Goal: Complete application form

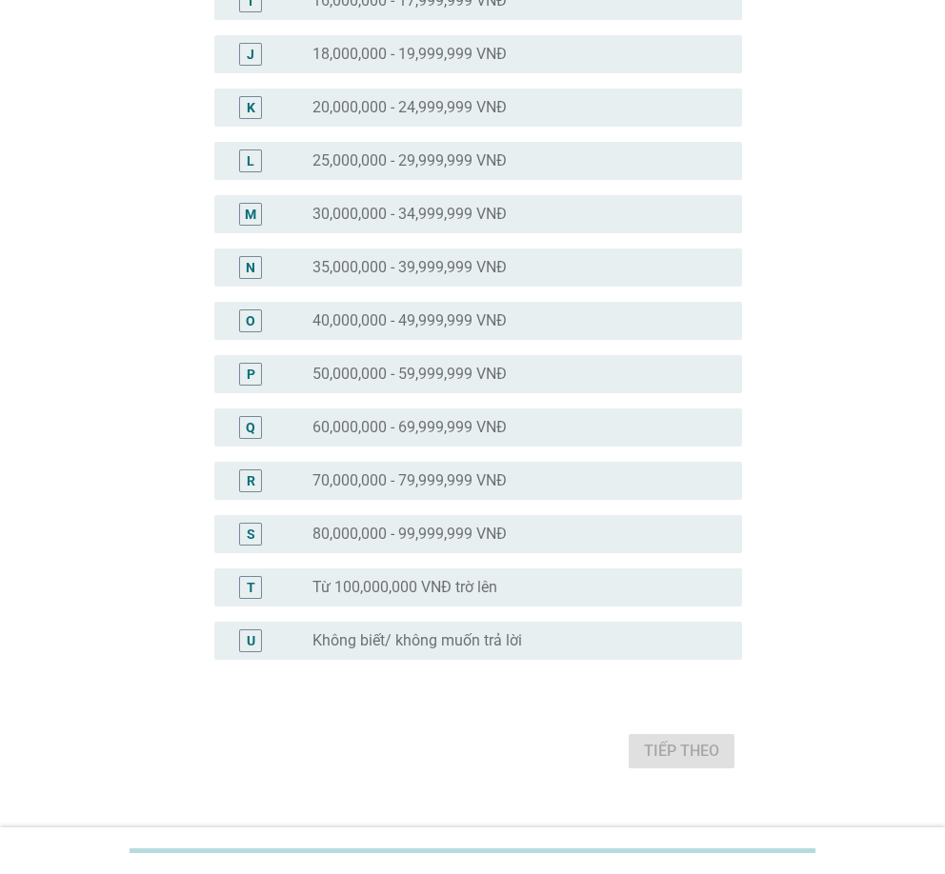
scroll to position [667, 0]
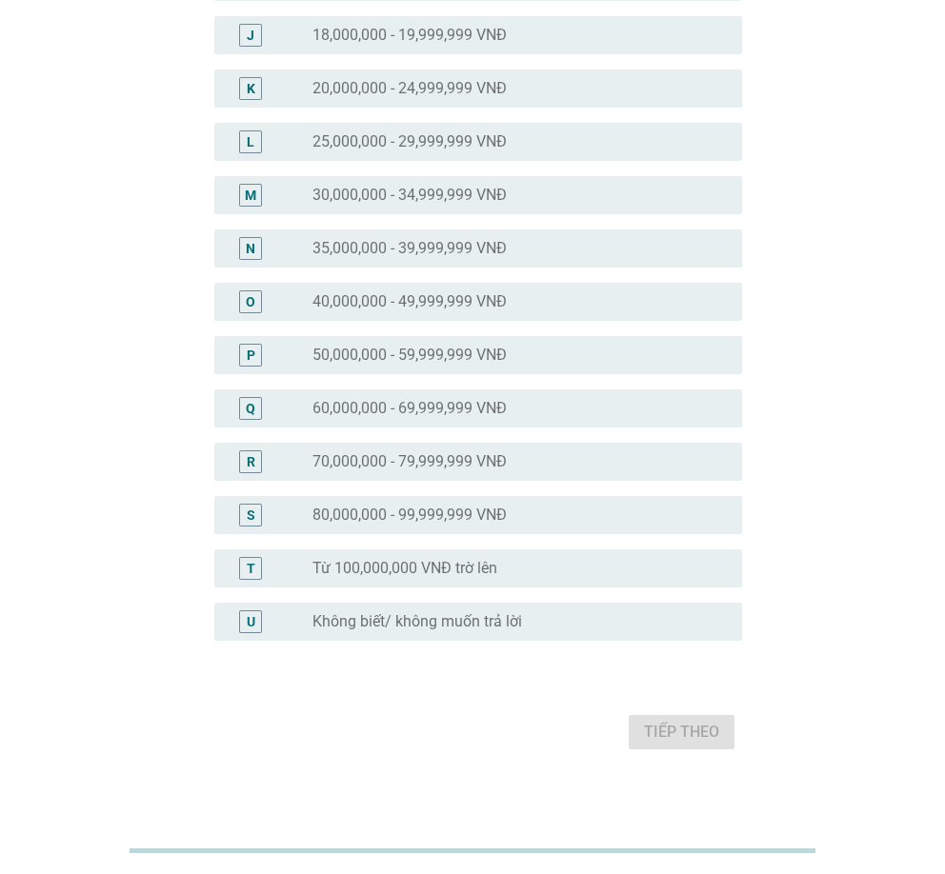
click at [375, 298] on label "40,000,000 - 49,999,999 VNĐ" at bounding box center [409, 301] width 194 height 19
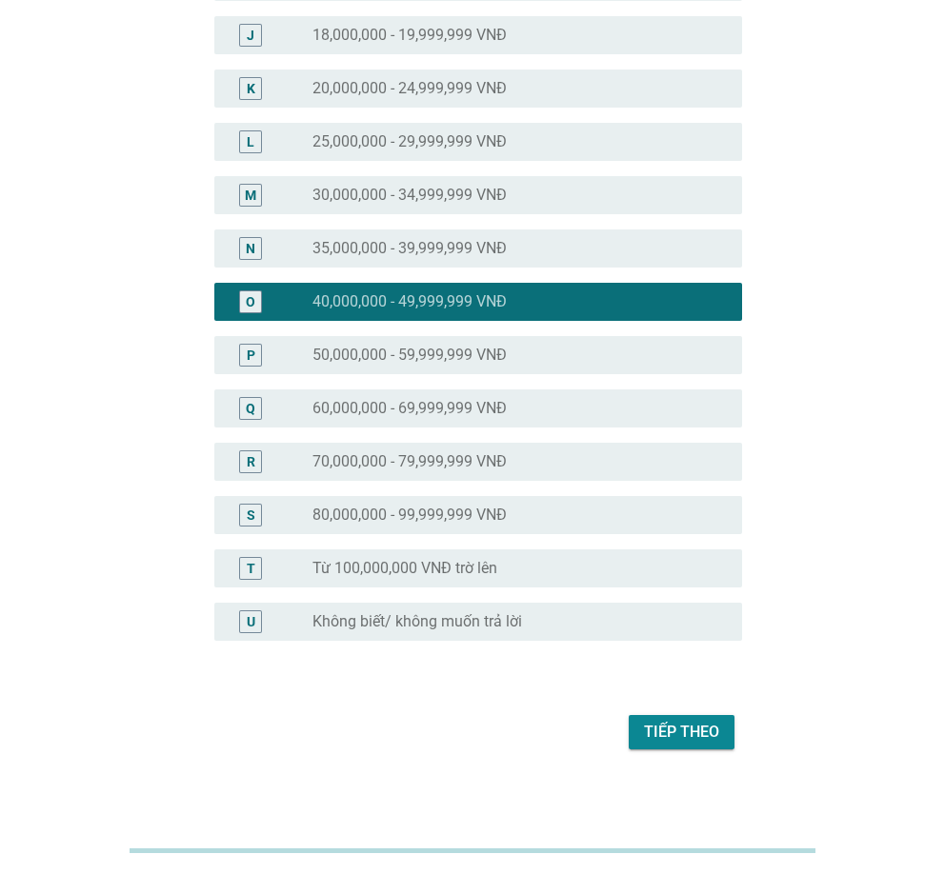
click at [674, 730] on div "Tiếp theo" at bounding box center [681, 732] width 75 height 23
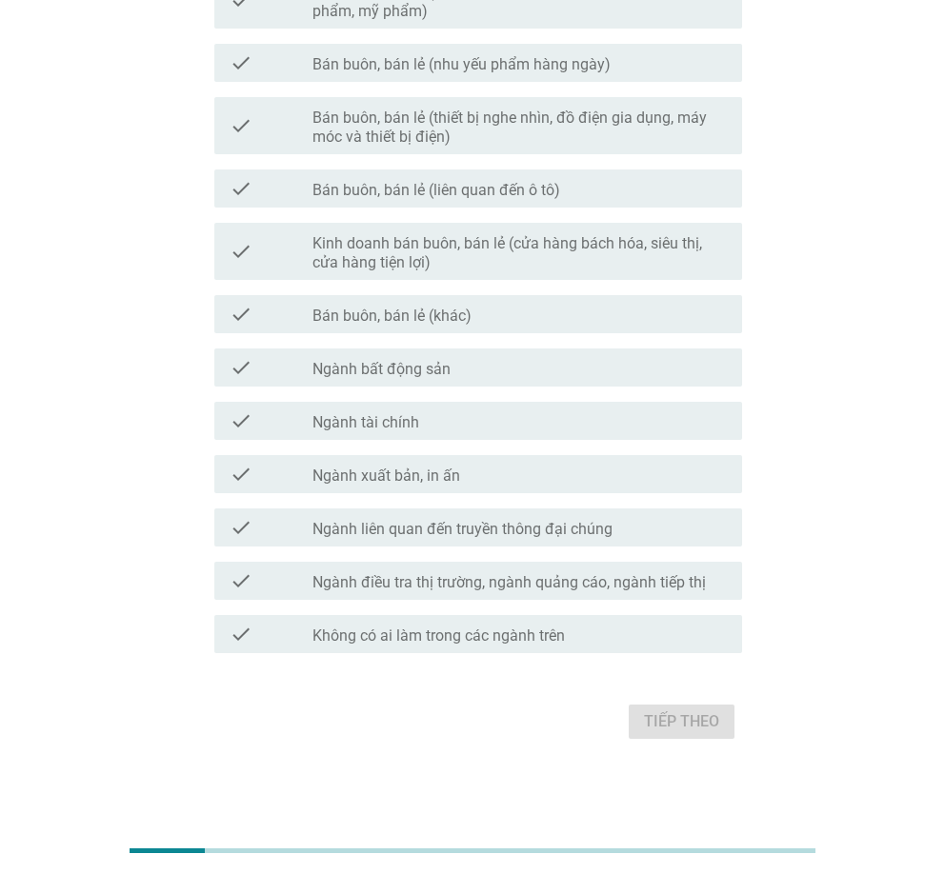
scroll to position [778, 0]
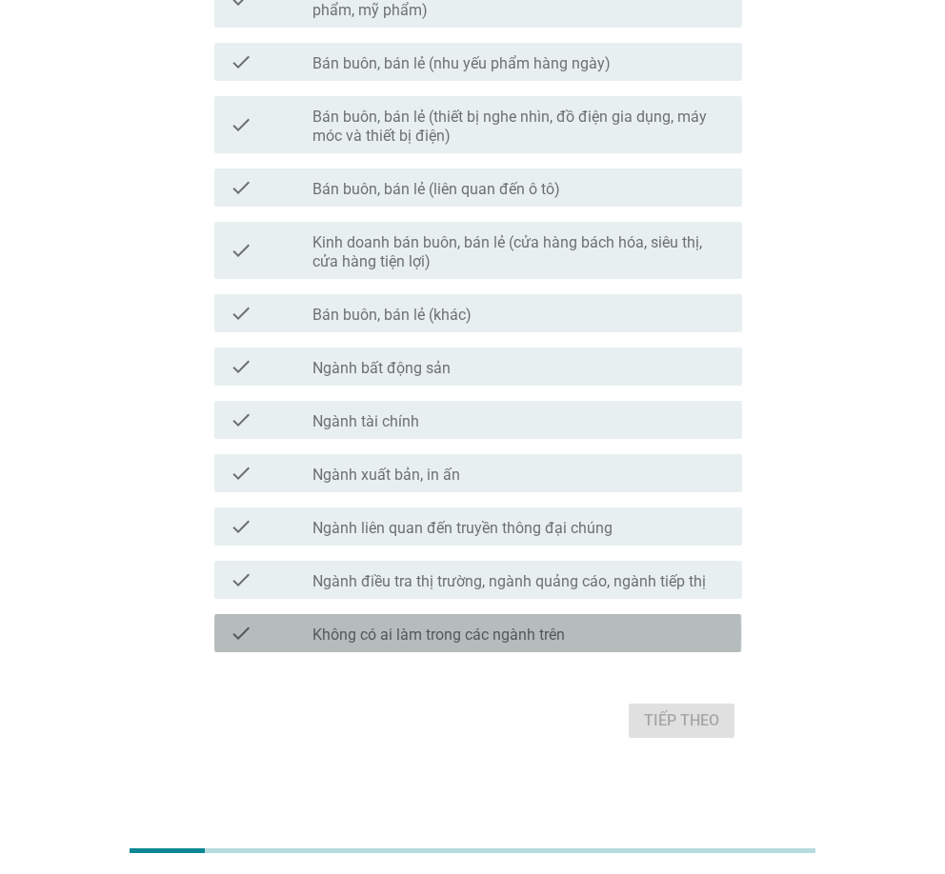
click at [307, 630] on div "check" at bounding box center [271, 633] width 83 height 23
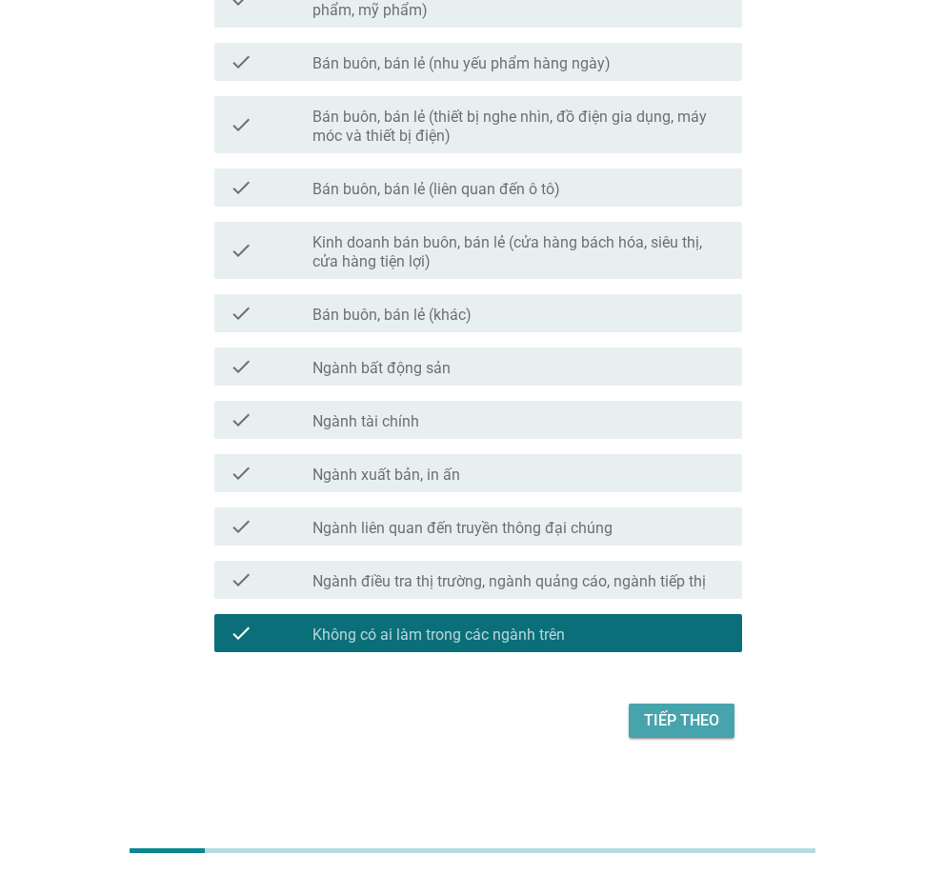
click at [694, 724] on div "Tiếp theo" at bounding box center [681, 721] width 75 height 23
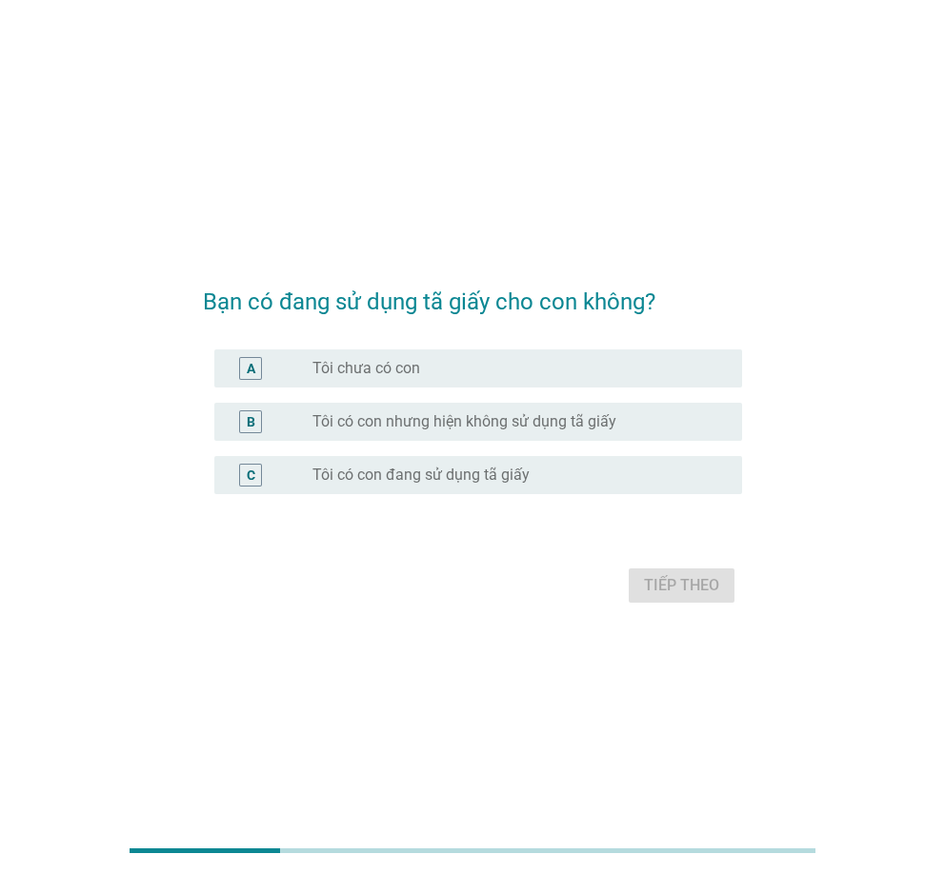
click at [360, 464] on div "radio_button_unchecked Tôi có con đang sử dụng tã giấy" at bounding box center [518, 475] width 413 height 23
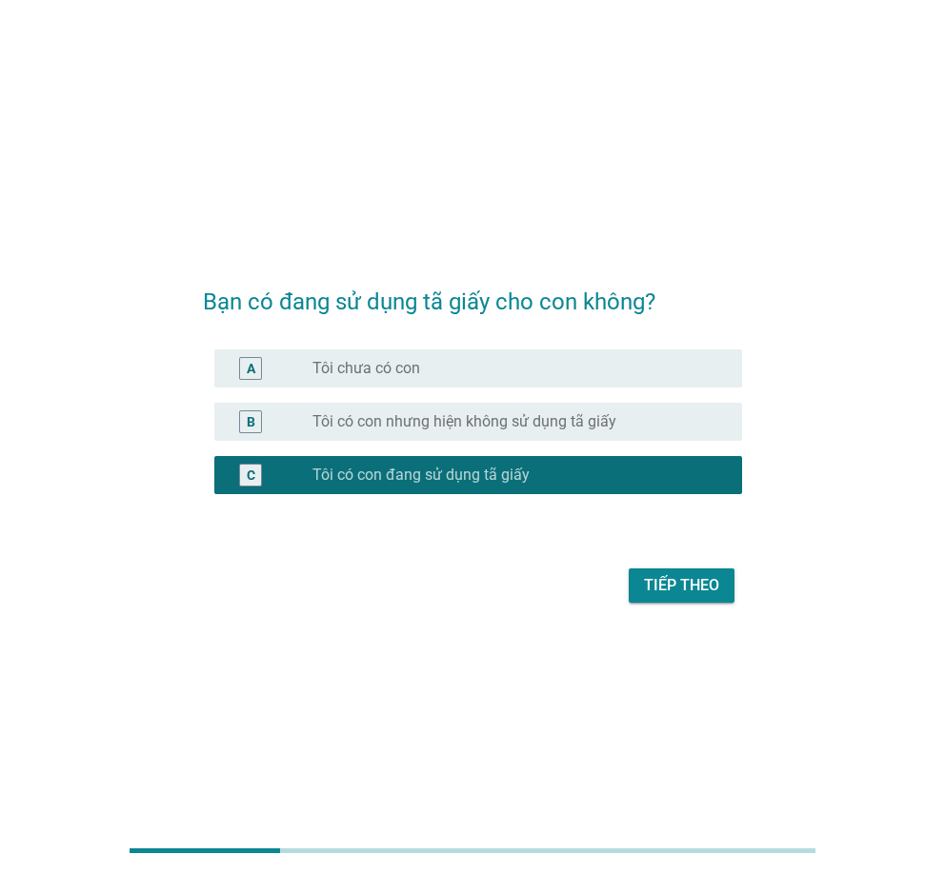
click at [676, 584] on div "Tiếp theo" at bounding box center [681, 585] width 75 height 23
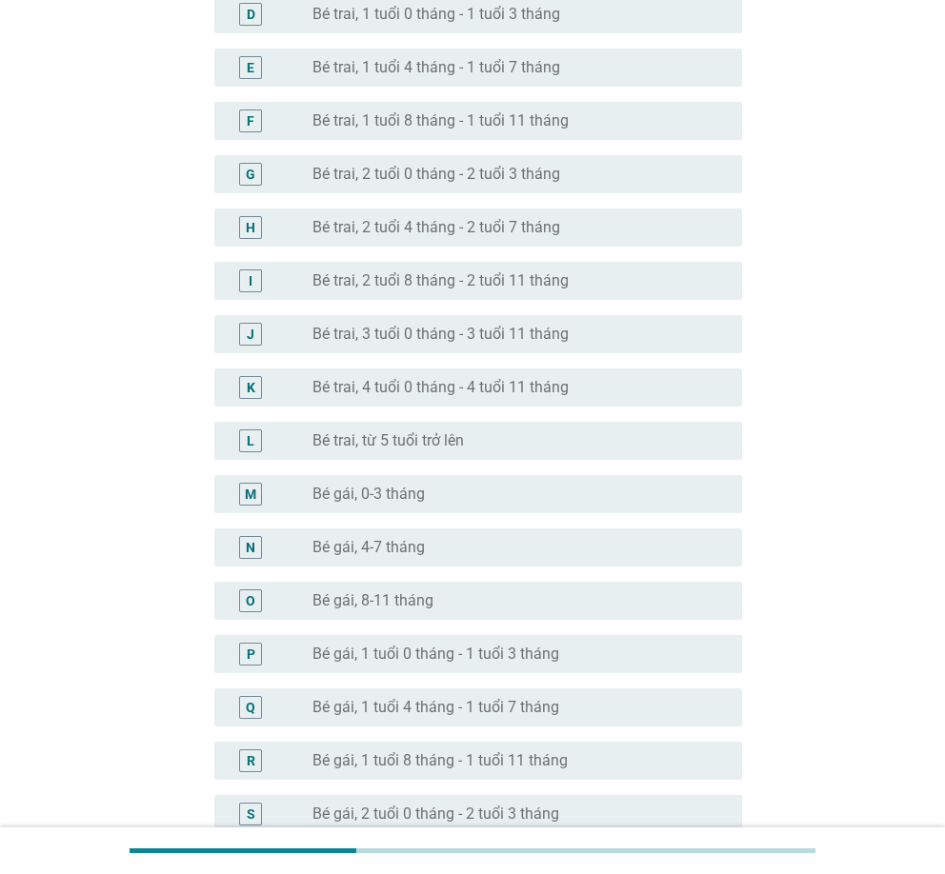
scroll to position [476, 0]
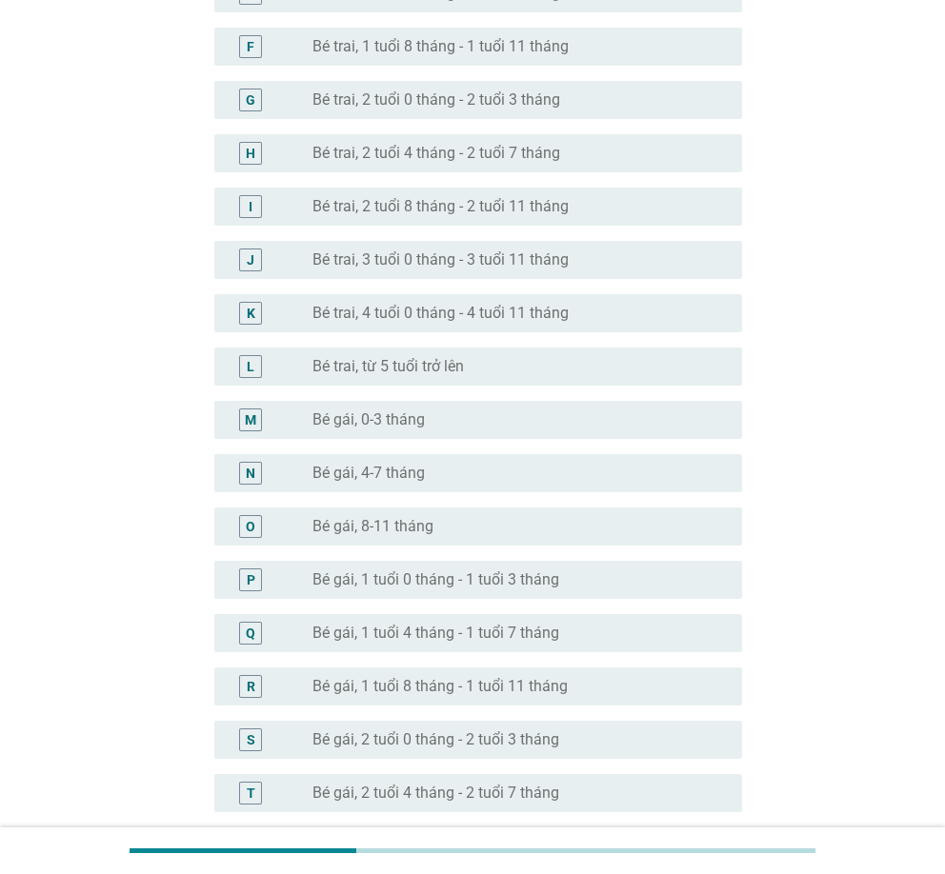
click at [400, 466] on label "Bé gái, 4-7 tháng" at bounding box center [368, 473] width 112 height 19
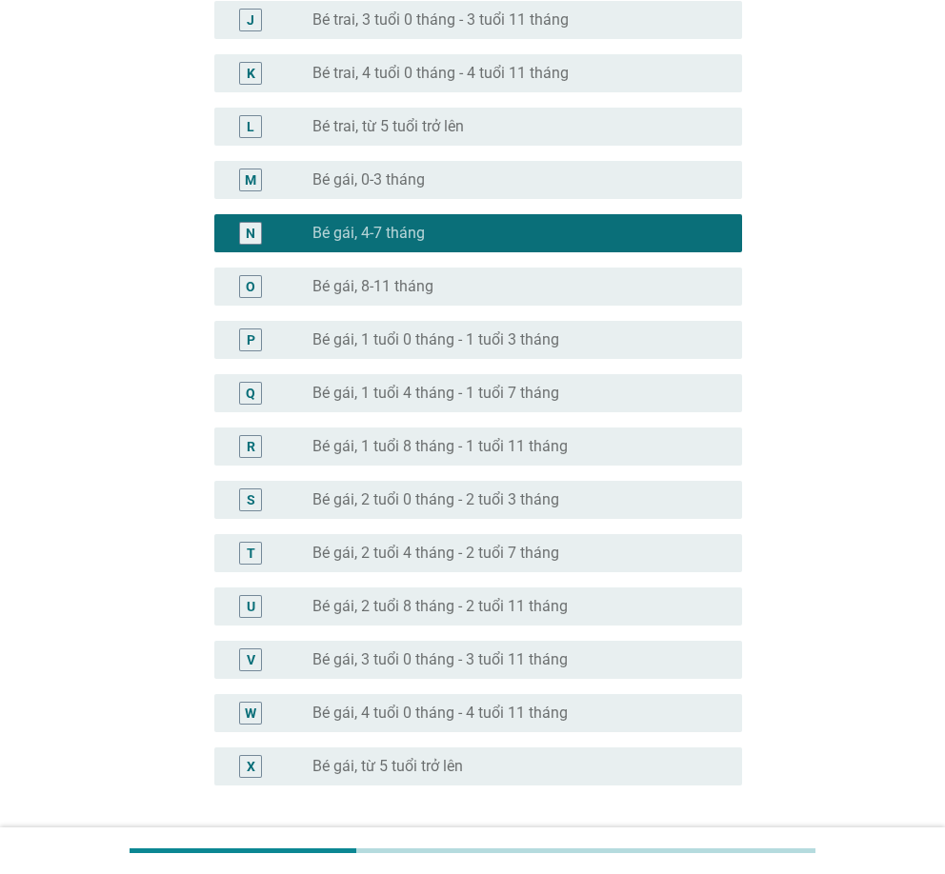
scroll to position [762, 0]
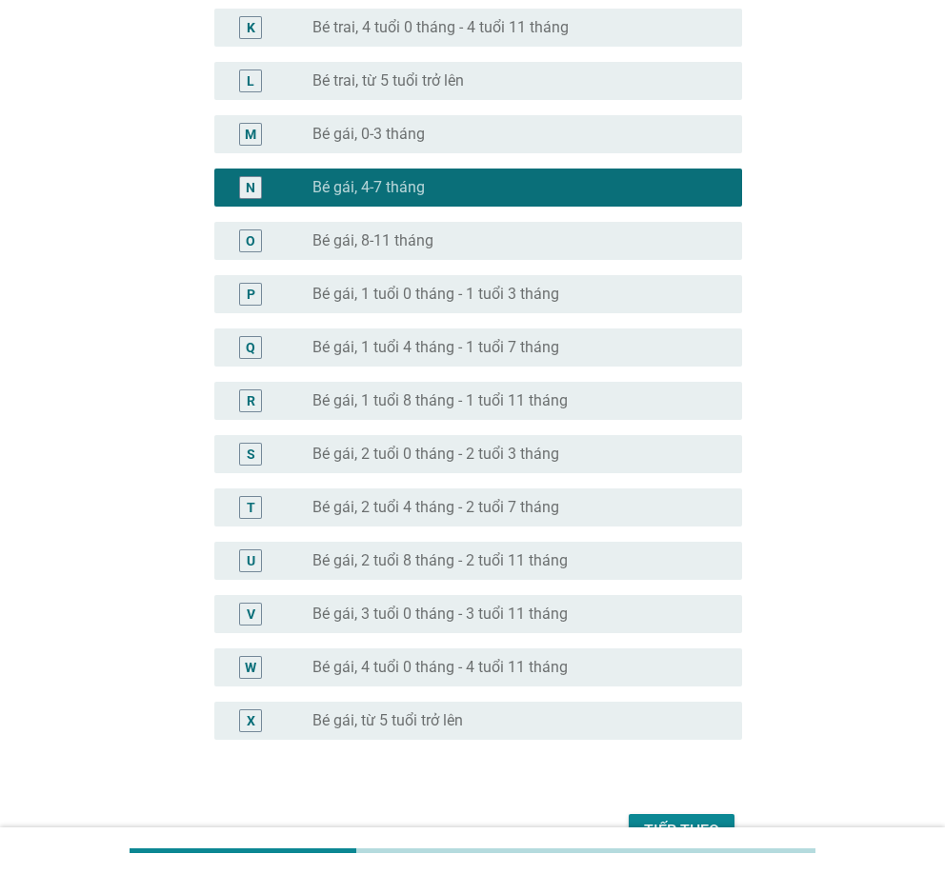
click at [542, 240] on div "radio_button_unchecked Bé gái, 8-11 tháng" at bounding box center [511, 240] width 398 height 19
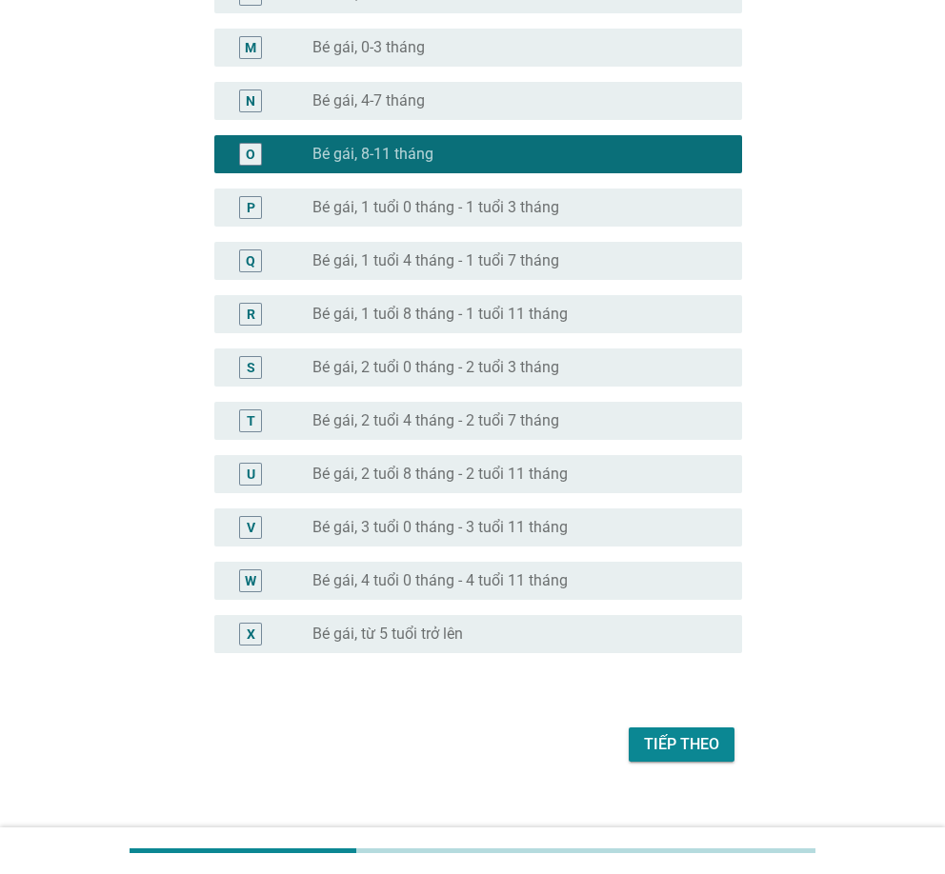
scroll to position [857, 0]
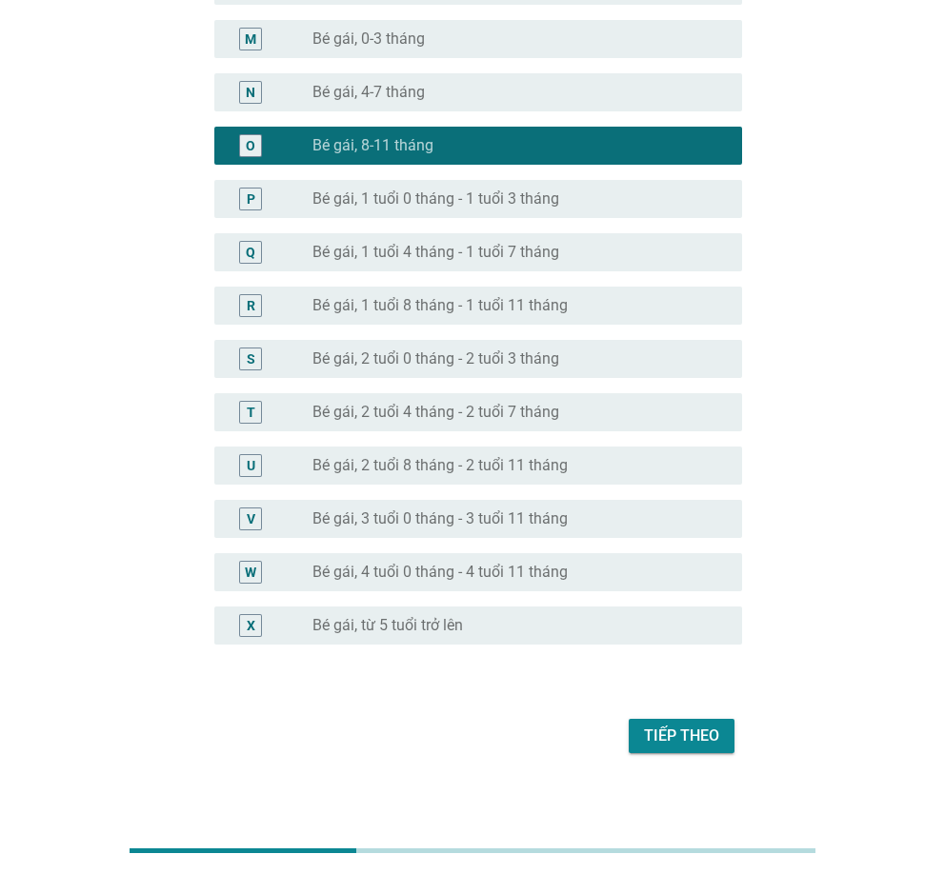
click at [705, 730] on div "Tiếp theo" at bounding box center [681, 736] width 75 height 23
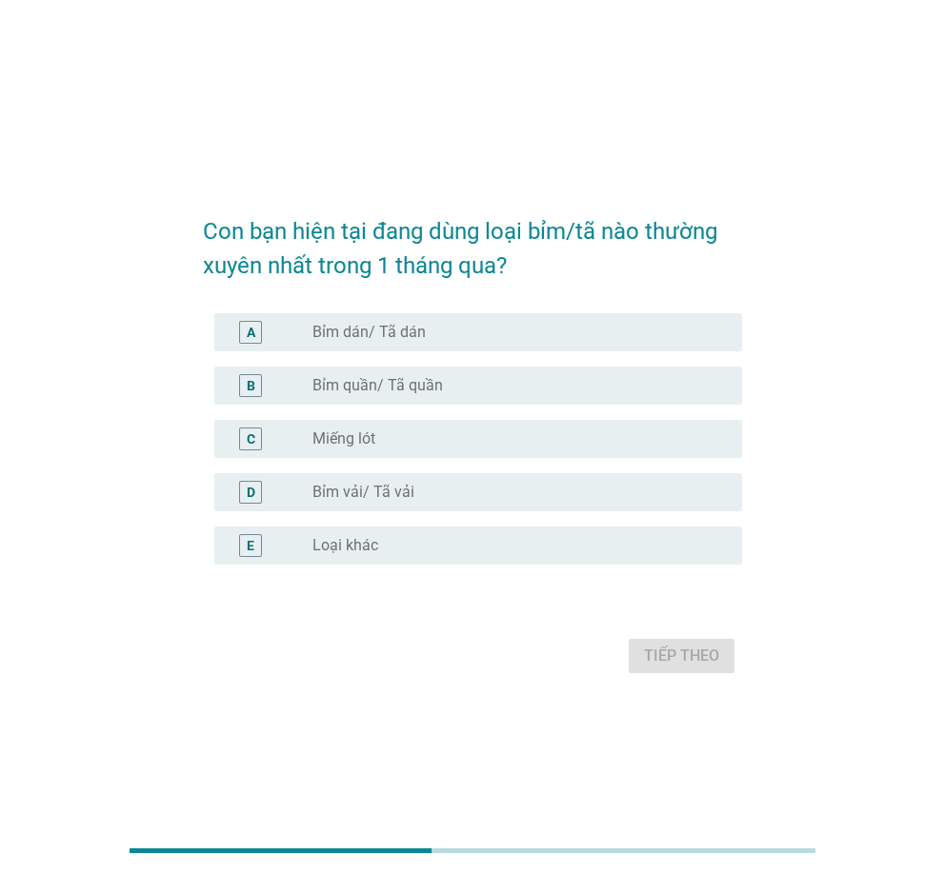
click at [449, 376] on div "radio_button_unchecked Bỉm quần/ Tã quần" at bounding box center [511, 385] width 398 height 19
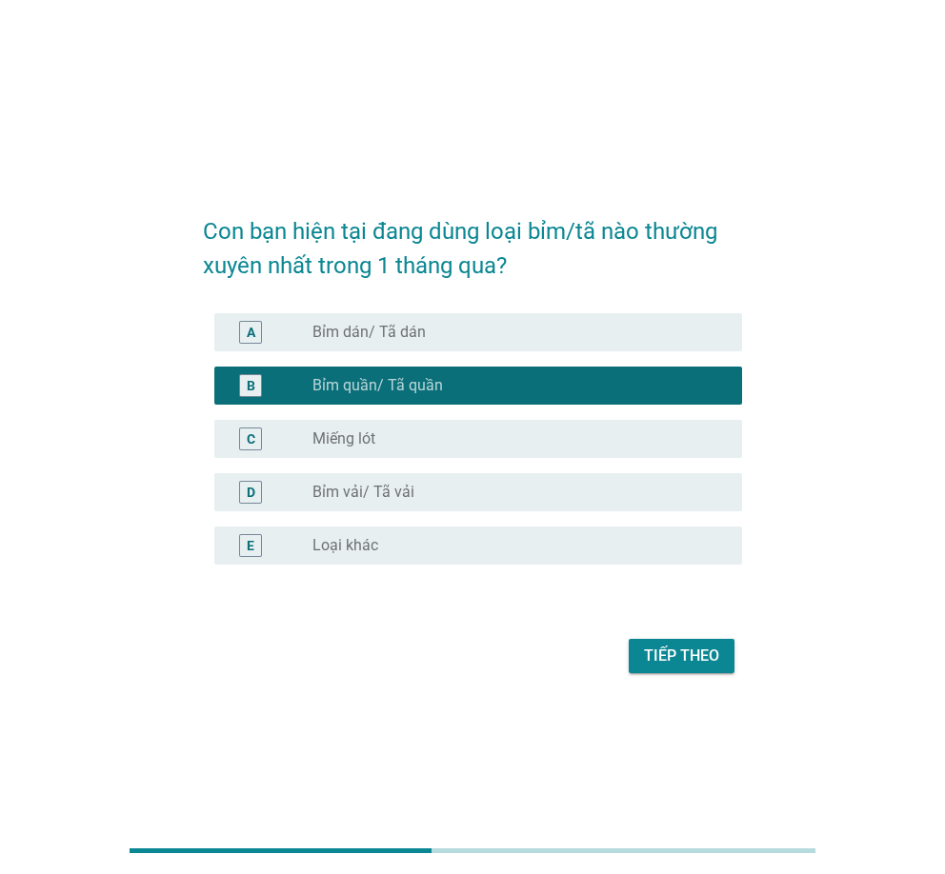
click at [457, 331] on div "radio_button_unchecked Bỉm dán/ Tã dán" at bounding box center [511, 332] width 398 height 19
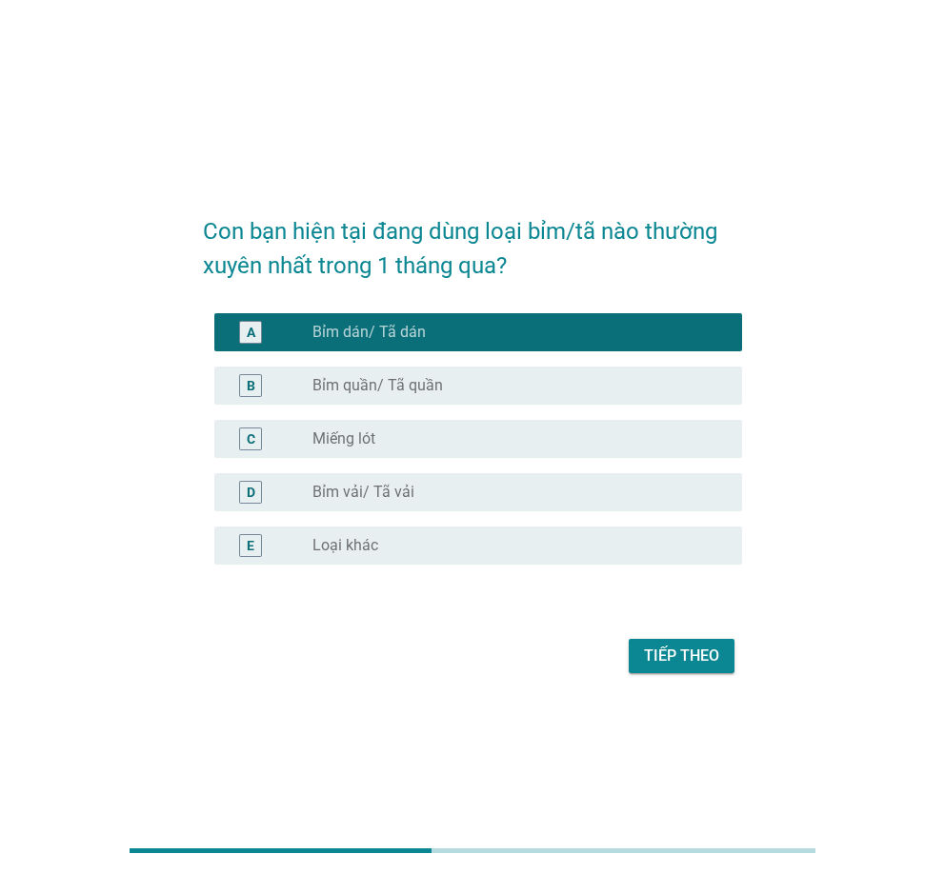
click at [429, 362] on div "B radio_button_unchecked Bỉm quần/ Tã quần" at bounding box center [472, 385] width 538 height 53
click at [431, 378] on label "Bỉm quần/ Tã quần" at bounding box center [377, 385] width 131 height 19
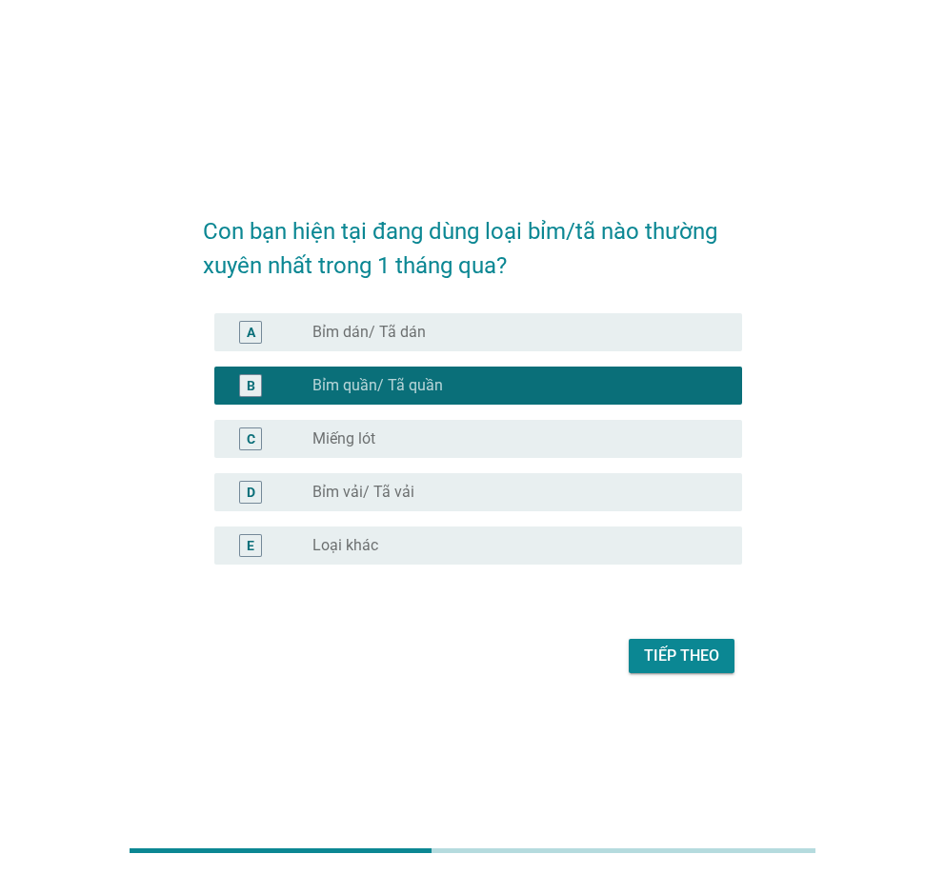
click at [675, 646] on div "Tiếp theo" at bounding box center [681, 656] width 75 height 23
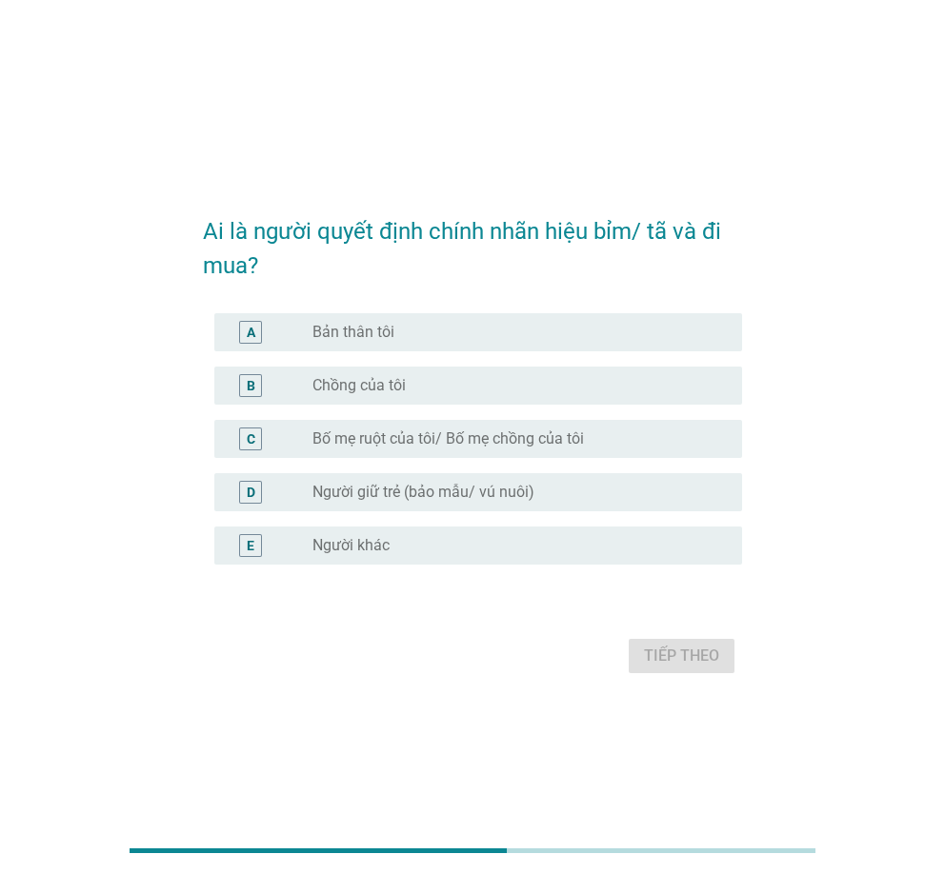
click at [402, 350] on div "A radio_button_unchecked Bản thân tôi" at bounding box center [477, 332] width 527 height 38
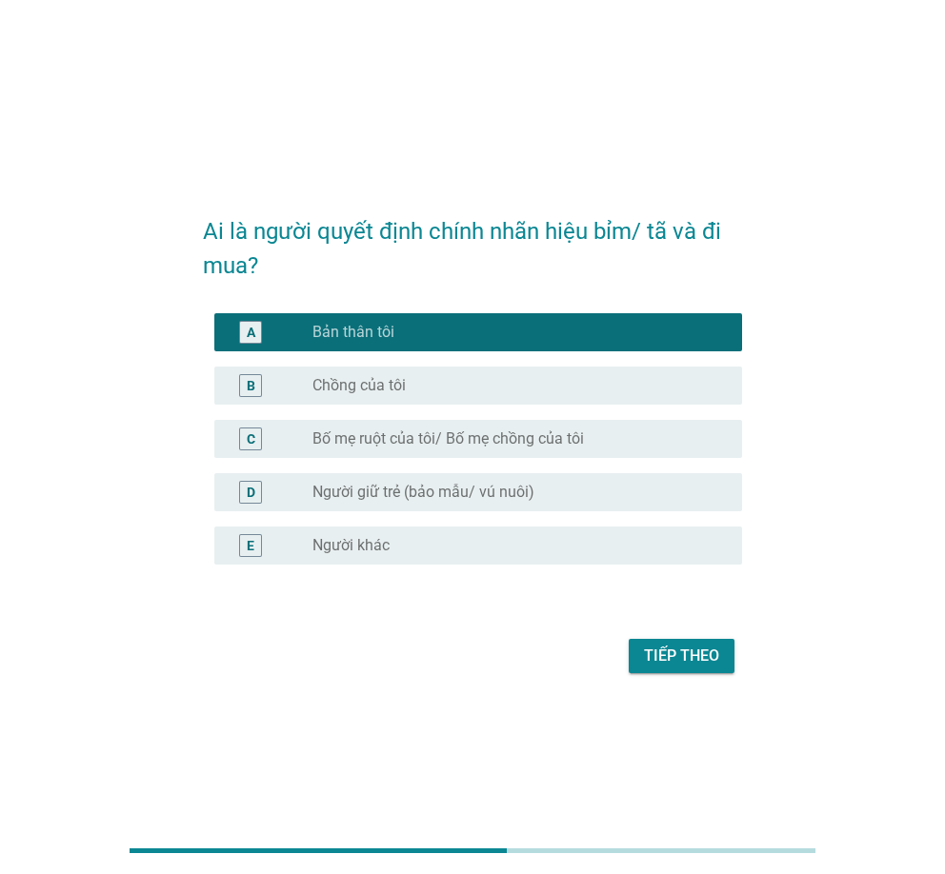
click at [697, 663] on div "Tiếp theo" at bounding box center [681, 656] width 75 height 23
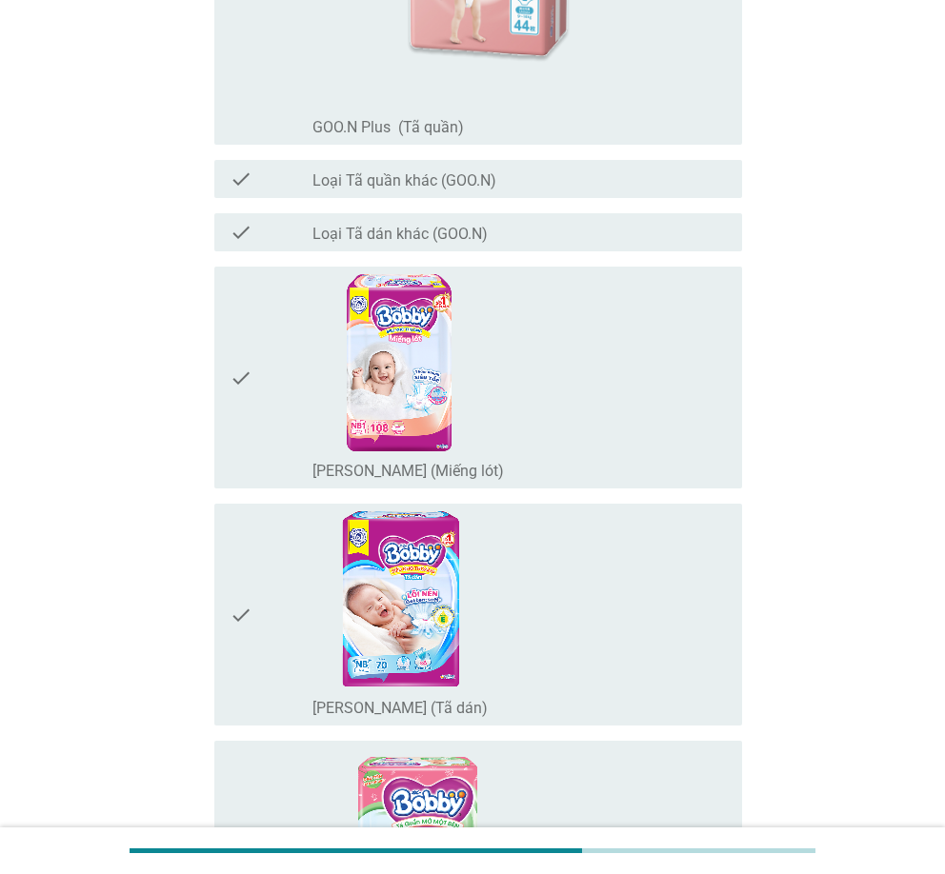
scroll to position [2381, 0]
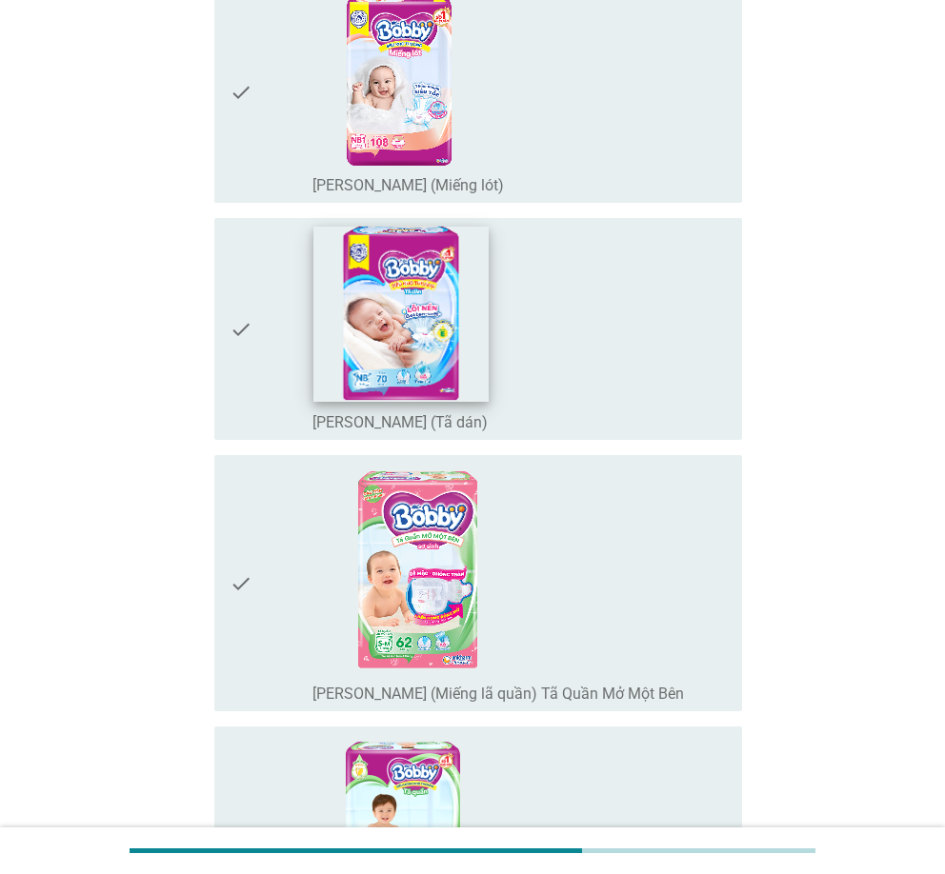
click at [477, 314] on img at bounding box center [400, 314] width 175 height 175
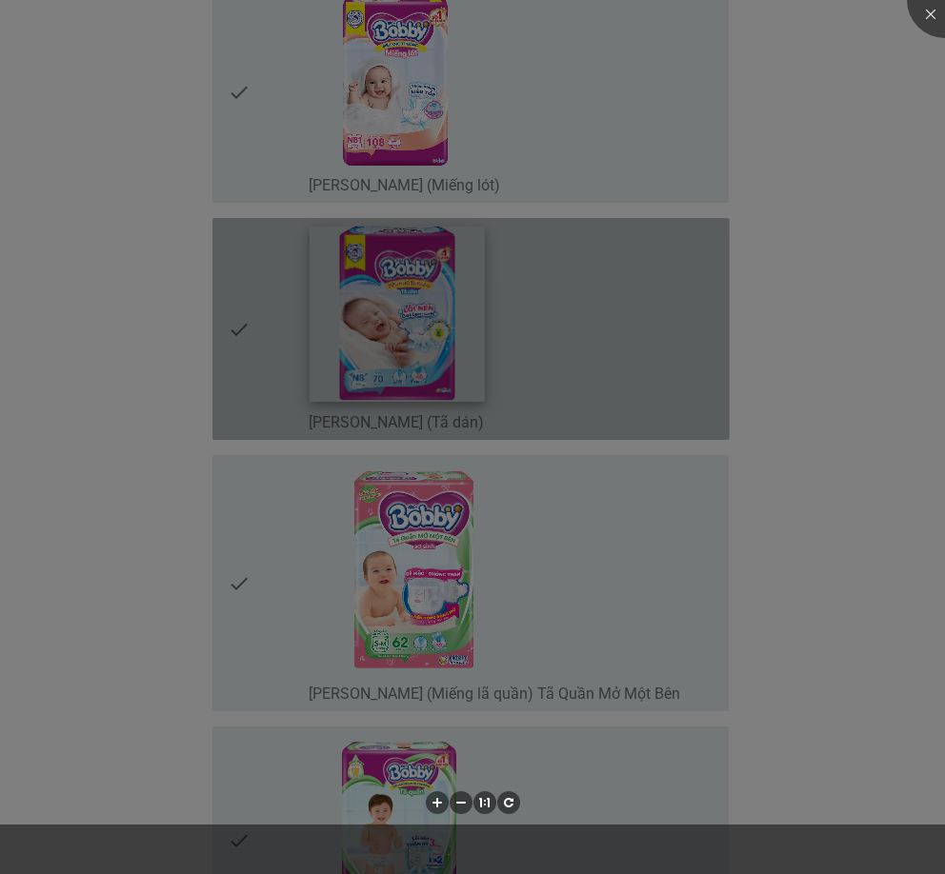
scroll to position [2667, 0]
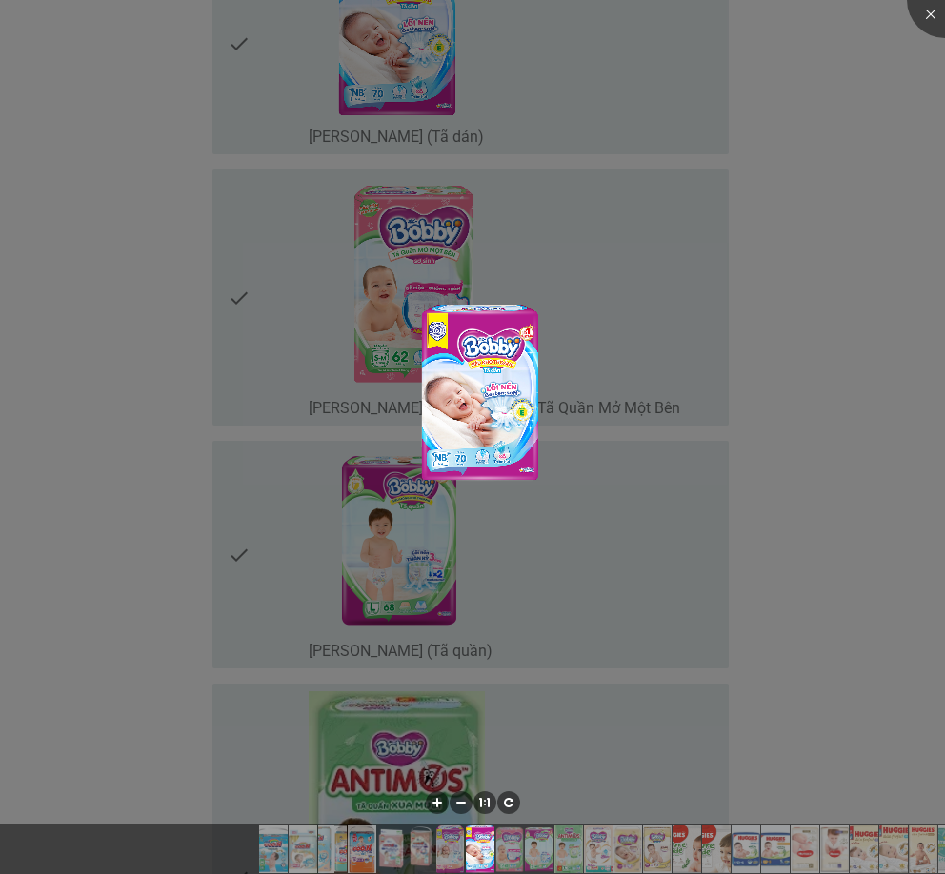
click at [15, 322] on div at bounding box center [472, 437] width 945 height 874
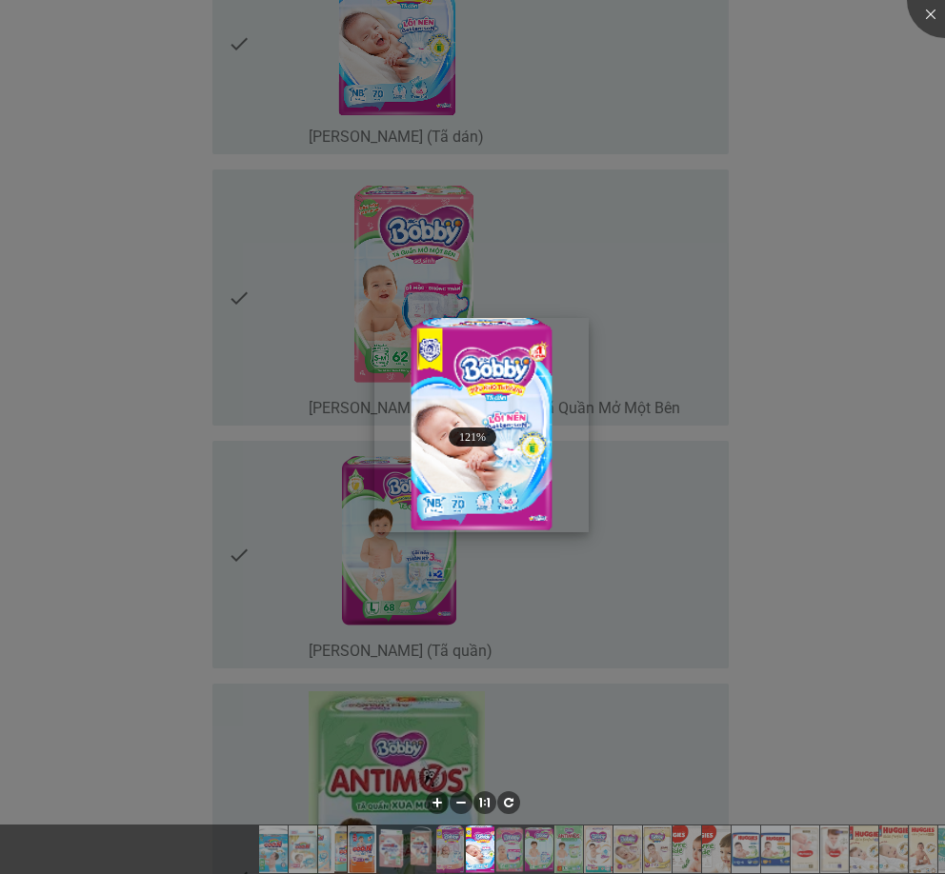
click at [537, 334] on img at bounding box center [481, 425] width 214 height 214
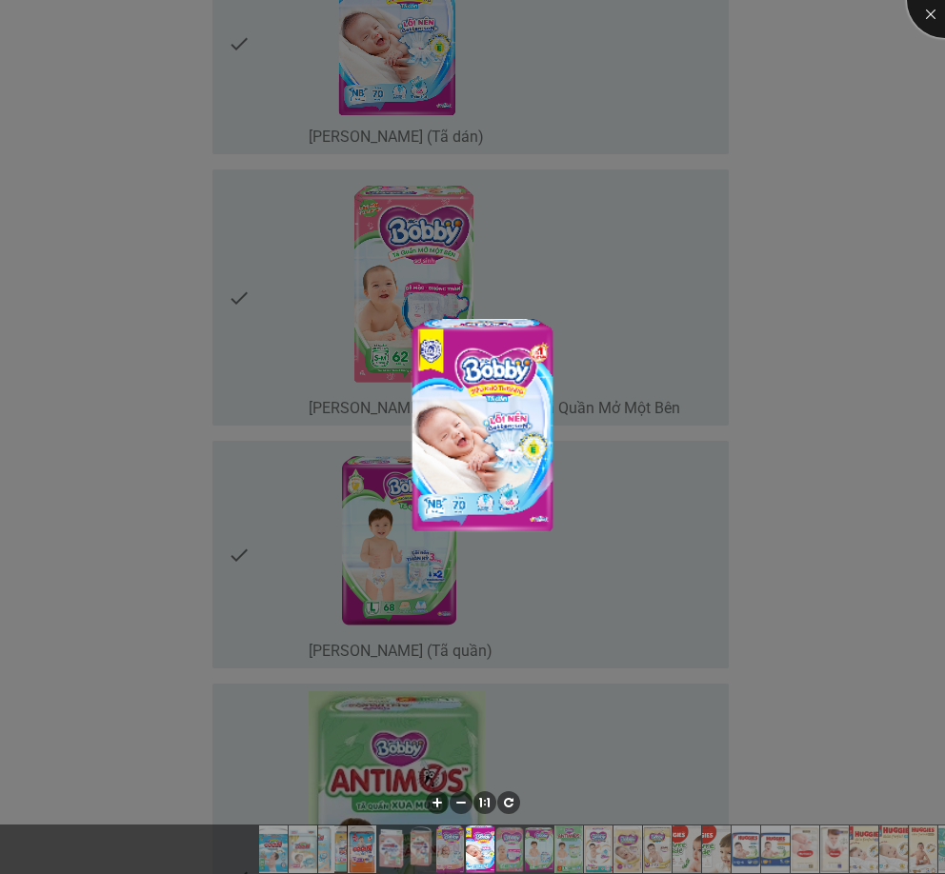
click at [927, 7] on div at bounding box center [945, 0] width 76 height 76
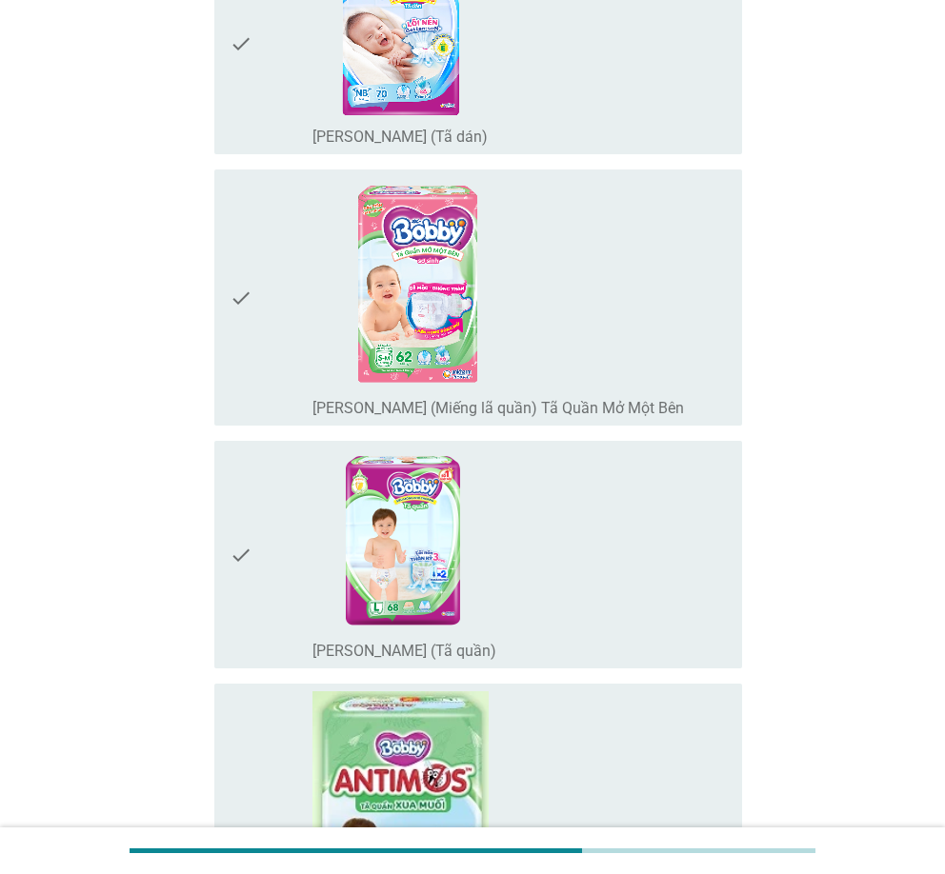
click at [341, 121] on div "check_box_outline_blank [PERSON_NAME] (Tã dán)" at bounding box center [518, 43] width 413 height 207
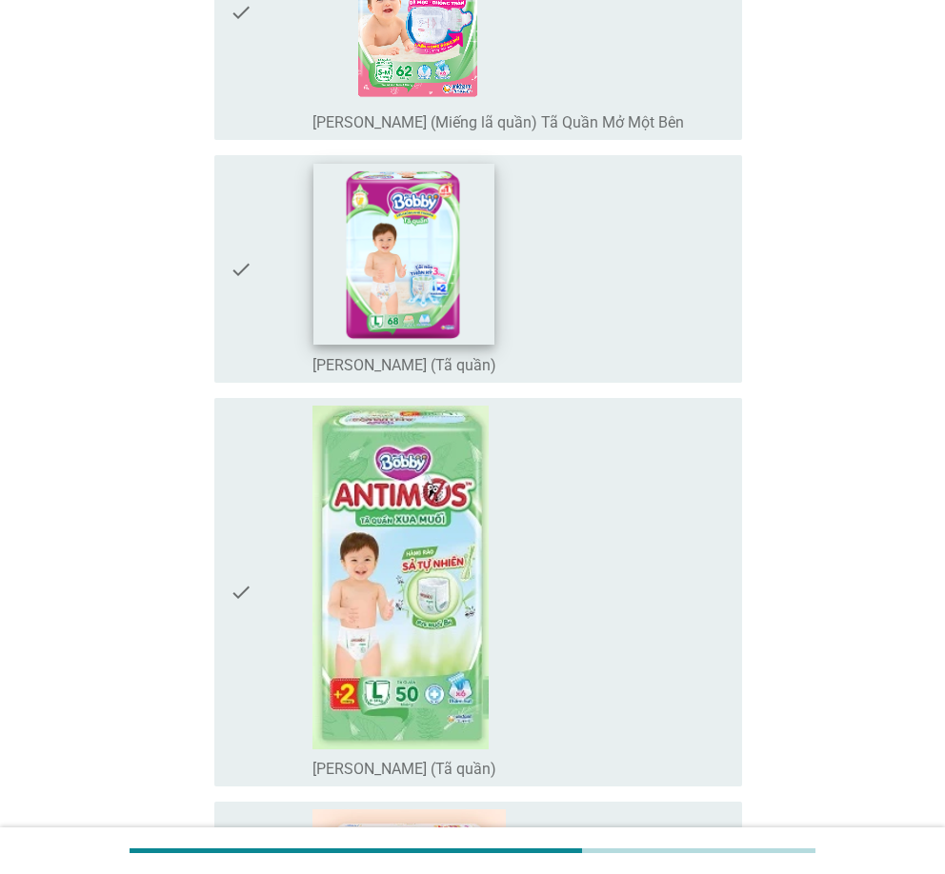
click at [341, 194] on img at bounding box center [403, 254] width 181 height 181
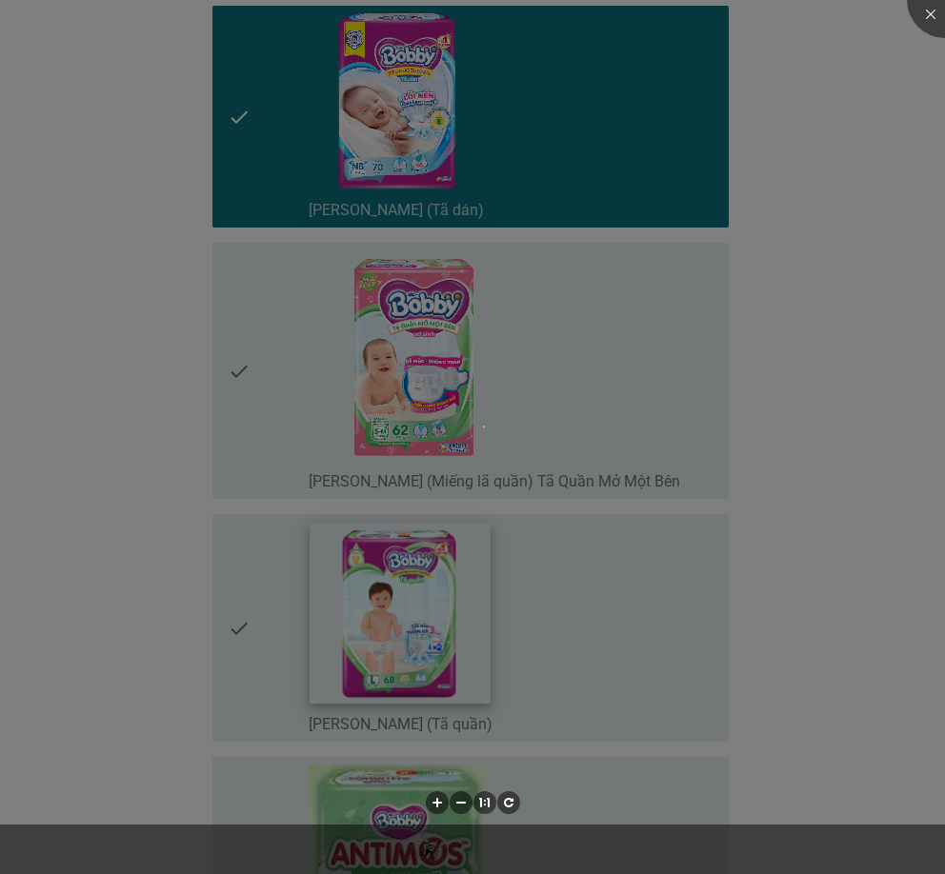
scroll to position [2572, 0]
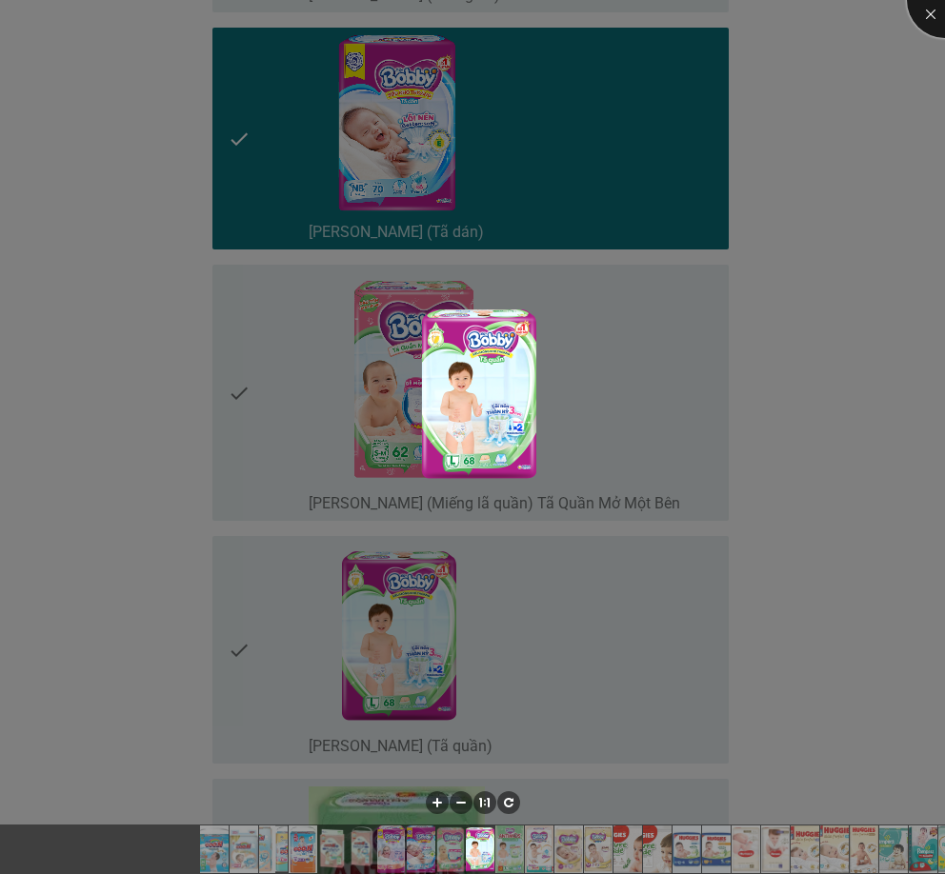
click at [935, 22] on div at bounding box center [945, 0] width 76 height 76
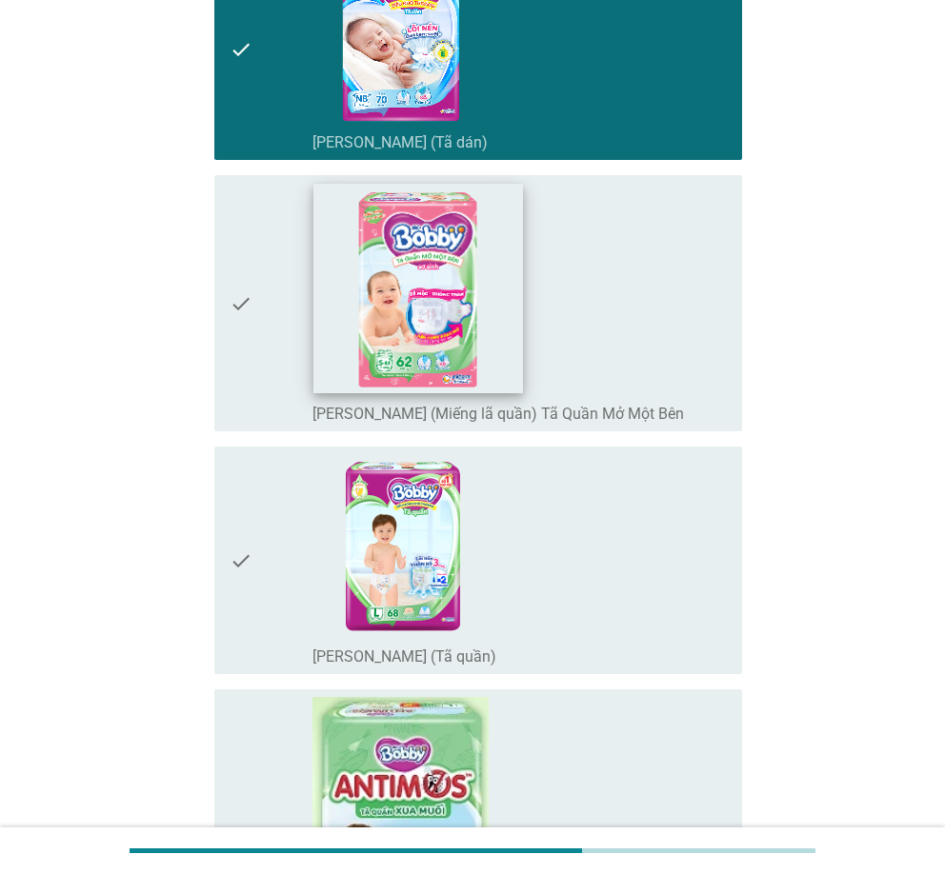
scroll to position [2667, 0]
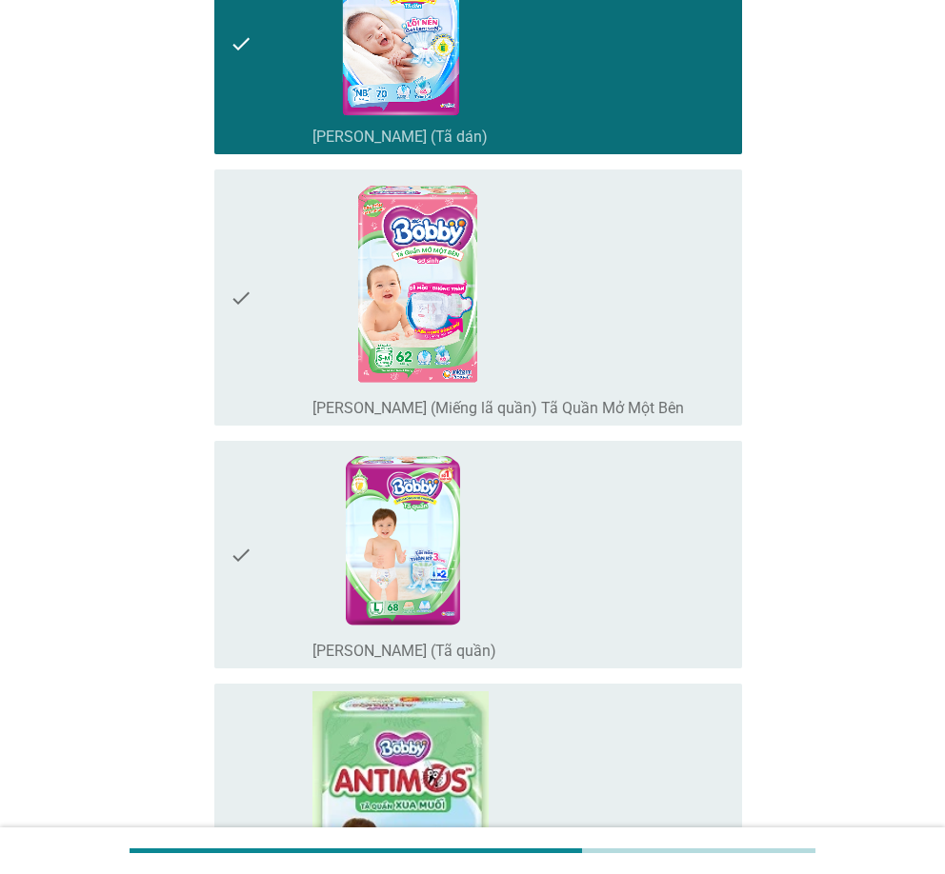
click at [280, 620] on div "check" at bounding box center [271, 555] width 83 height 212
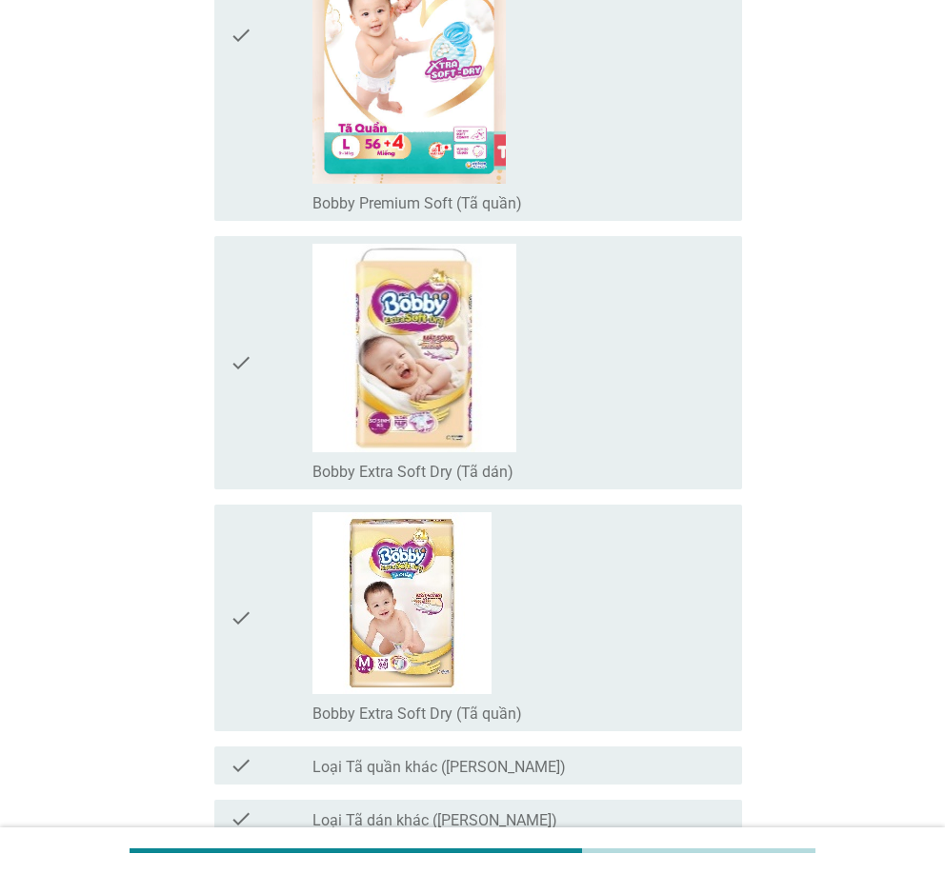
scroll to position [3906, 0]
click at [263, 180] on div "check" at bounding box center [271, 35] width 83 height 356
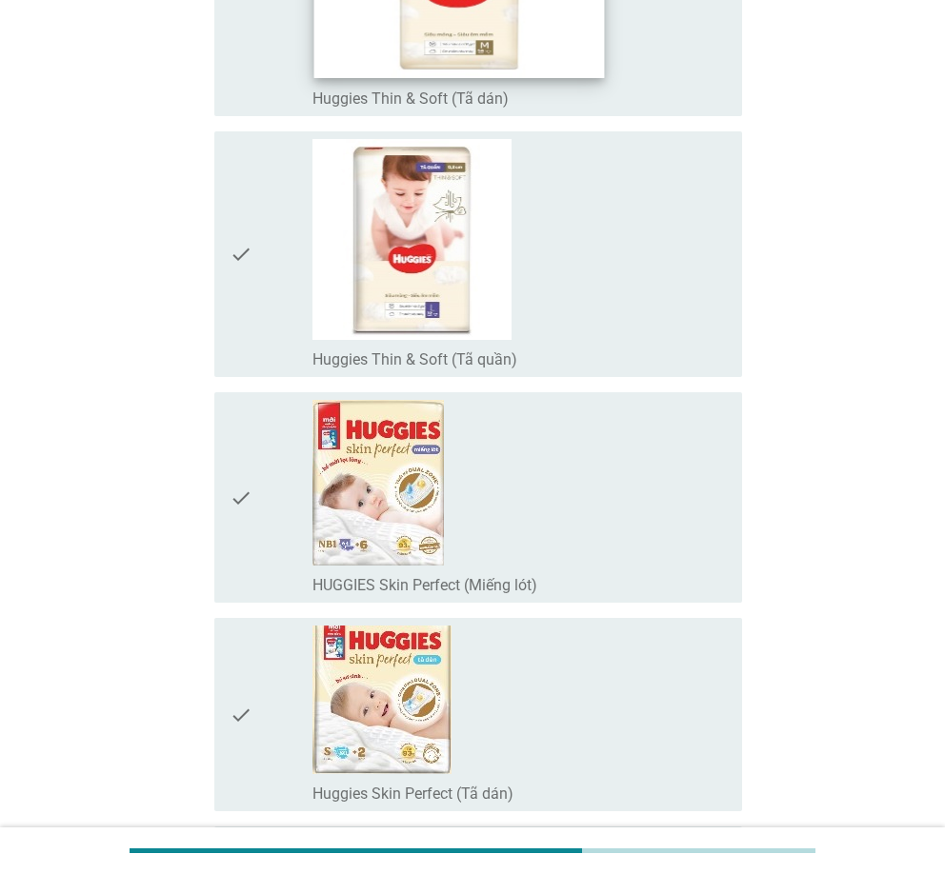
scroll to position [6192, 0]
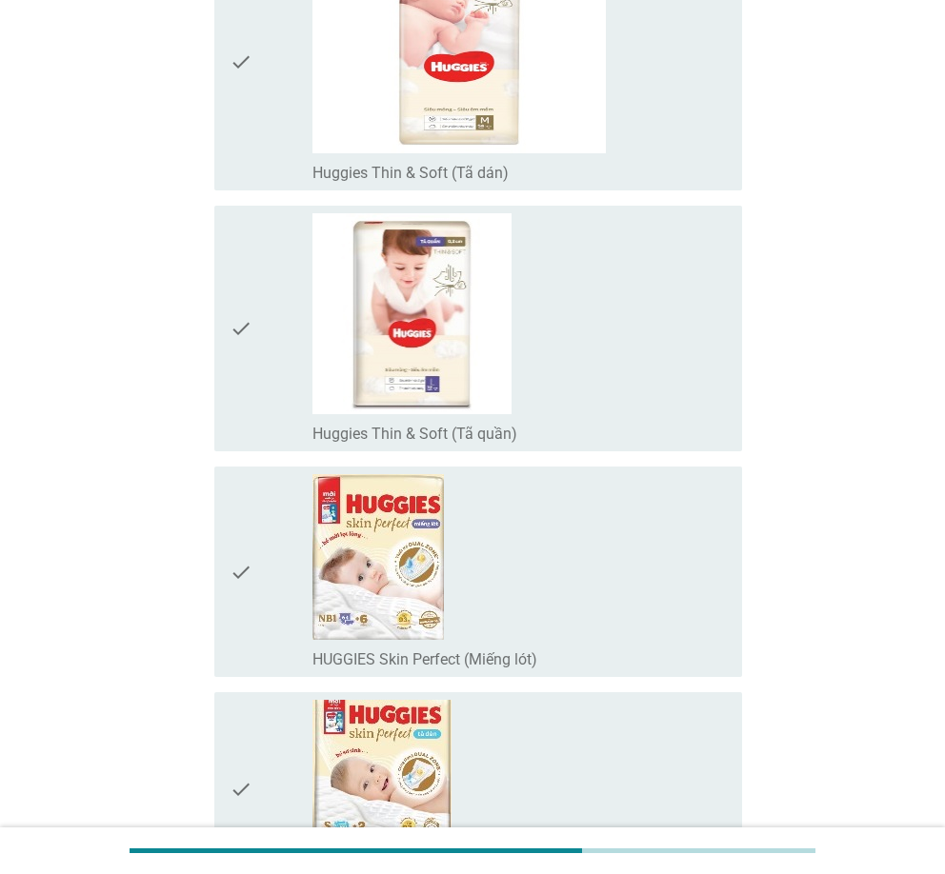
click at [253, 114] on div "check" at bounding box center [271, 61] width 83 height 243
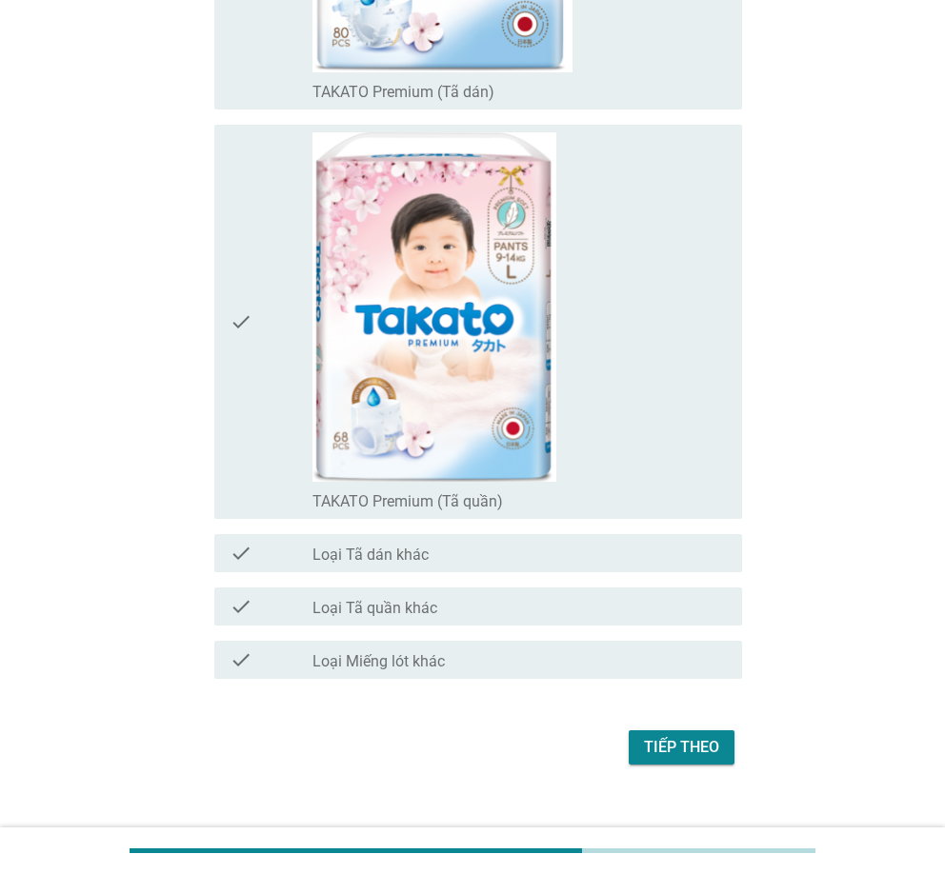
scroll to position [15975, 0]
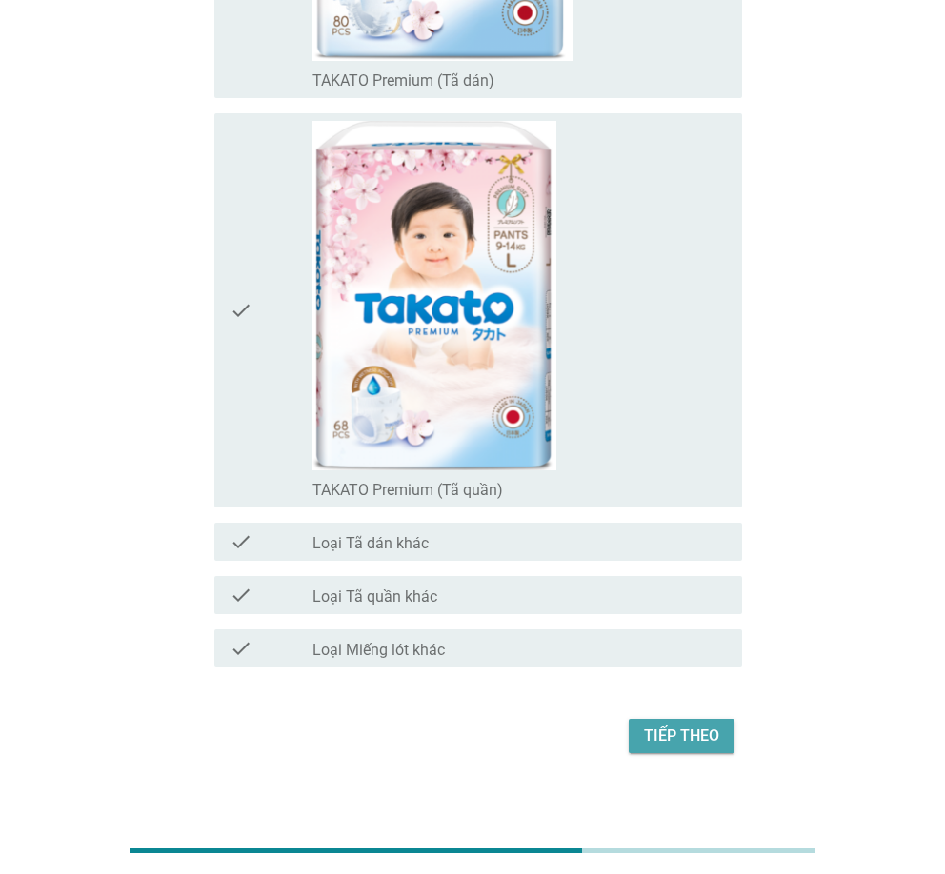
click at [690, 725] on div "Tiếp theo" at bounding box center [681, 736] width 75 height 23
